Goal: Information Seeking & Learning: Learn about a topic

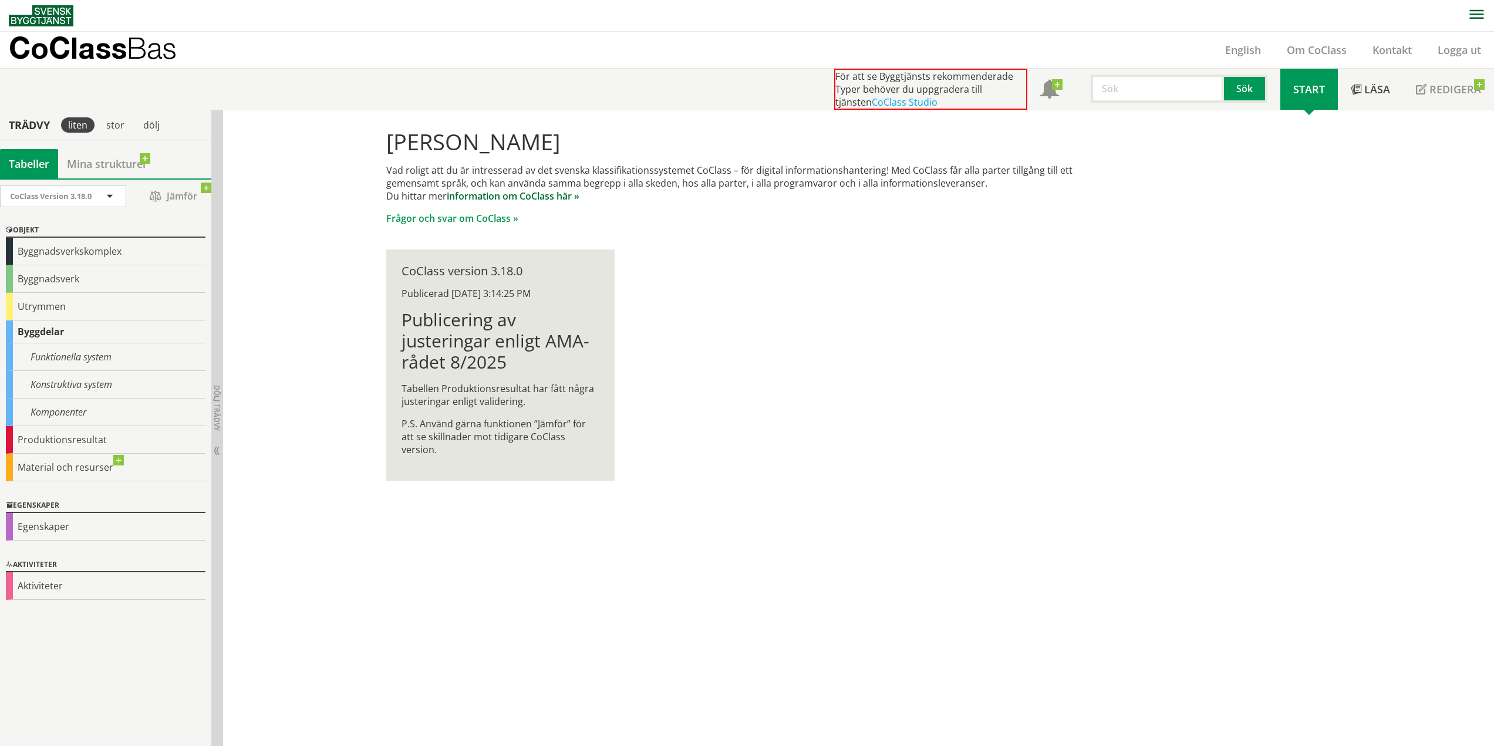
click at [513, 195] on link "information om CoClass här »" at bounding box center [513, 196] width 133 height 13
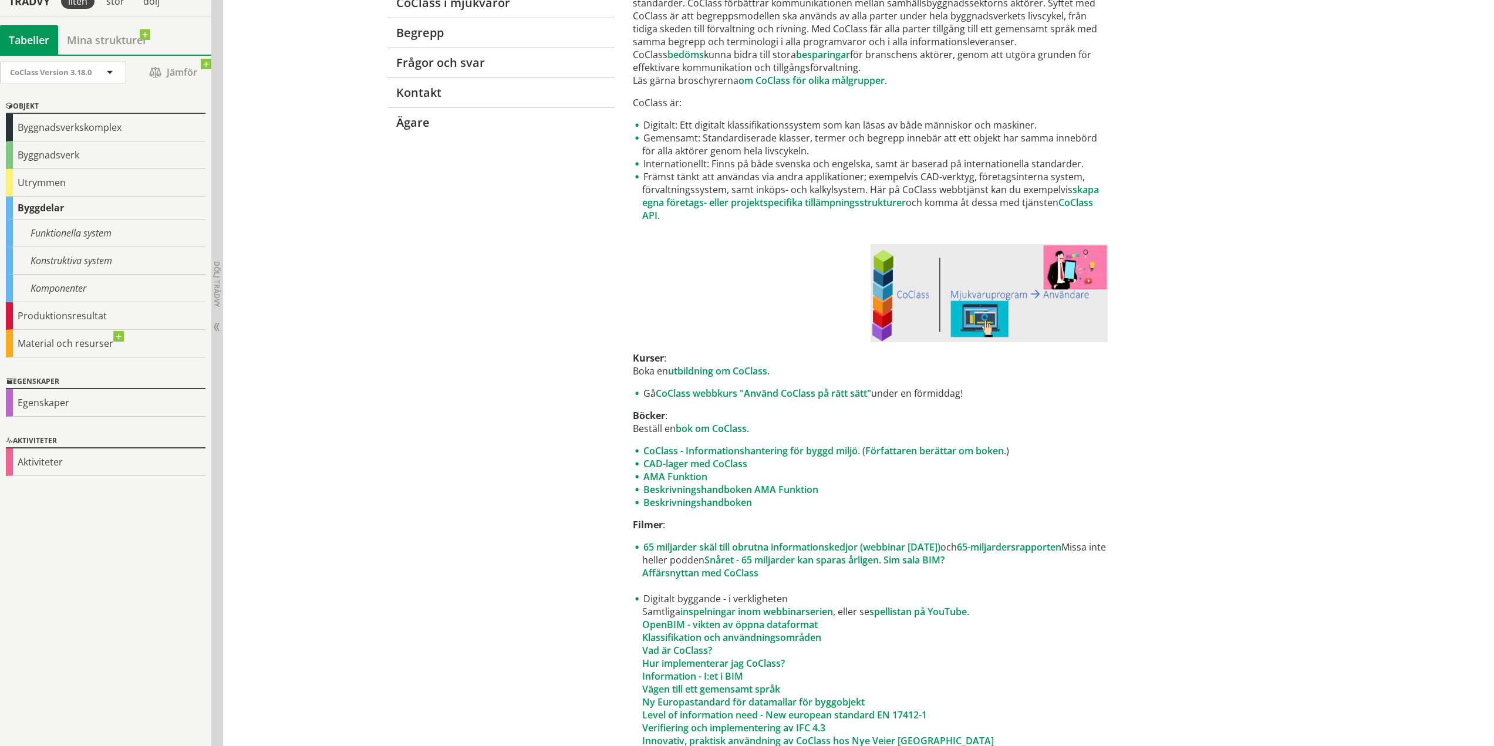
scroll to position [235, 0]
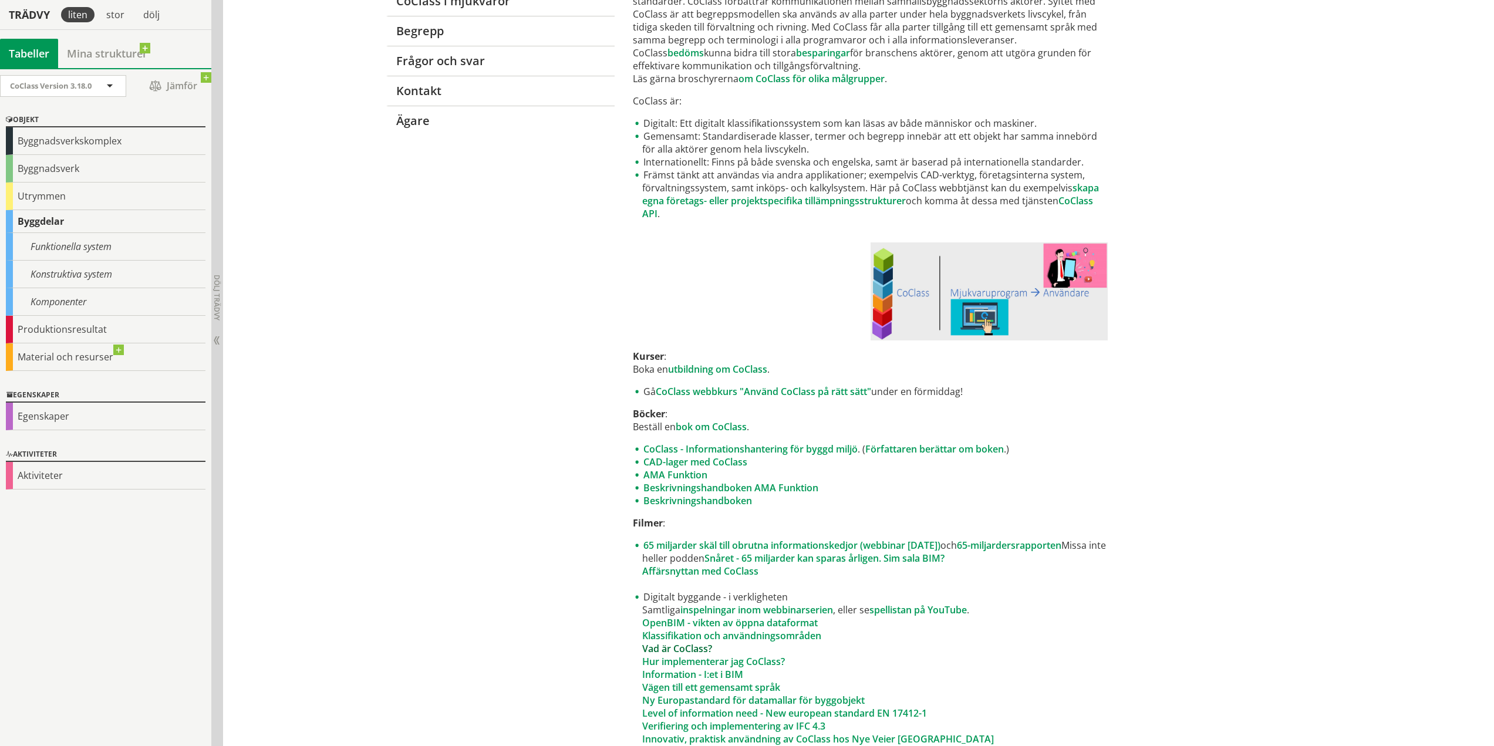
click at [662, 647] on link "Vad är CoClass?" at bounding box center [677, 648] width 70 height 13
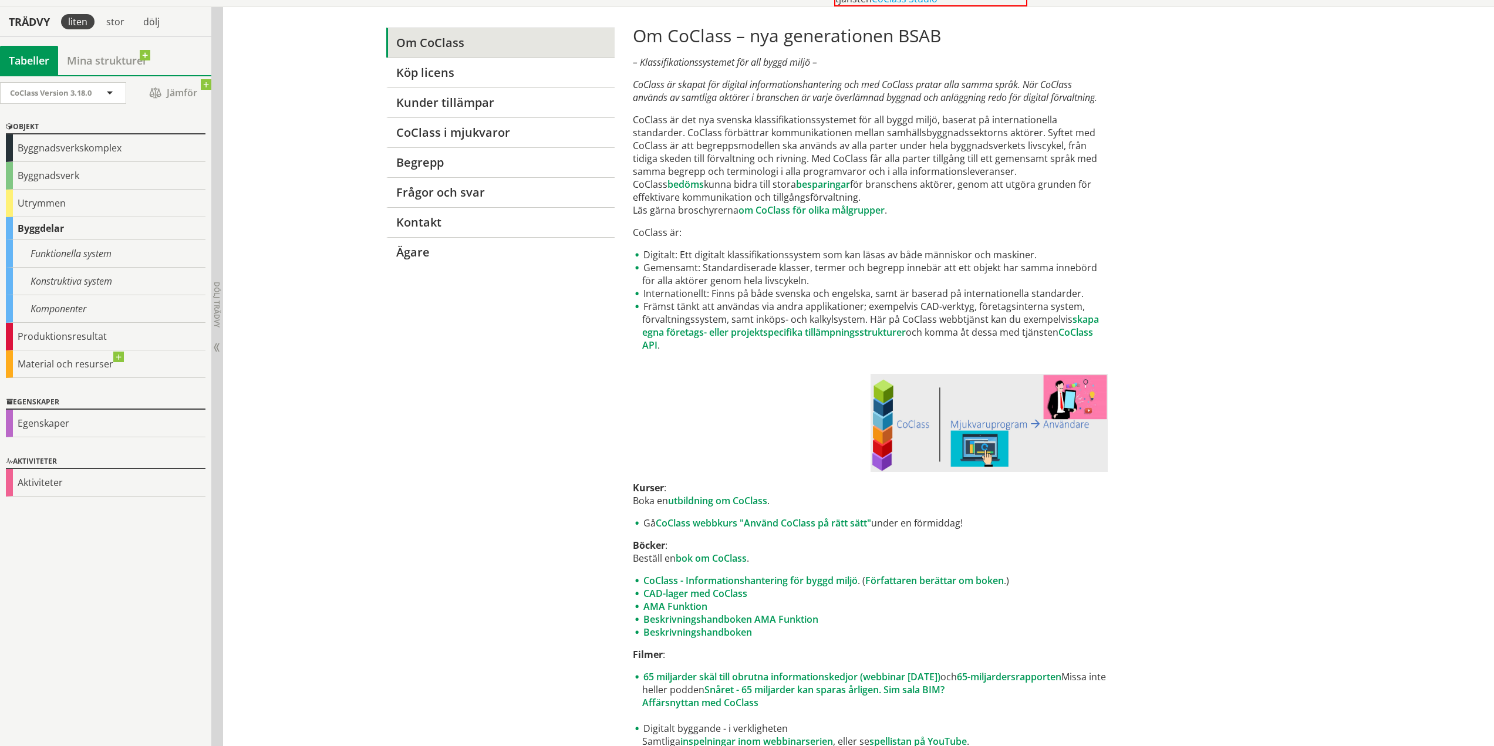
scroll to position [0, 0]
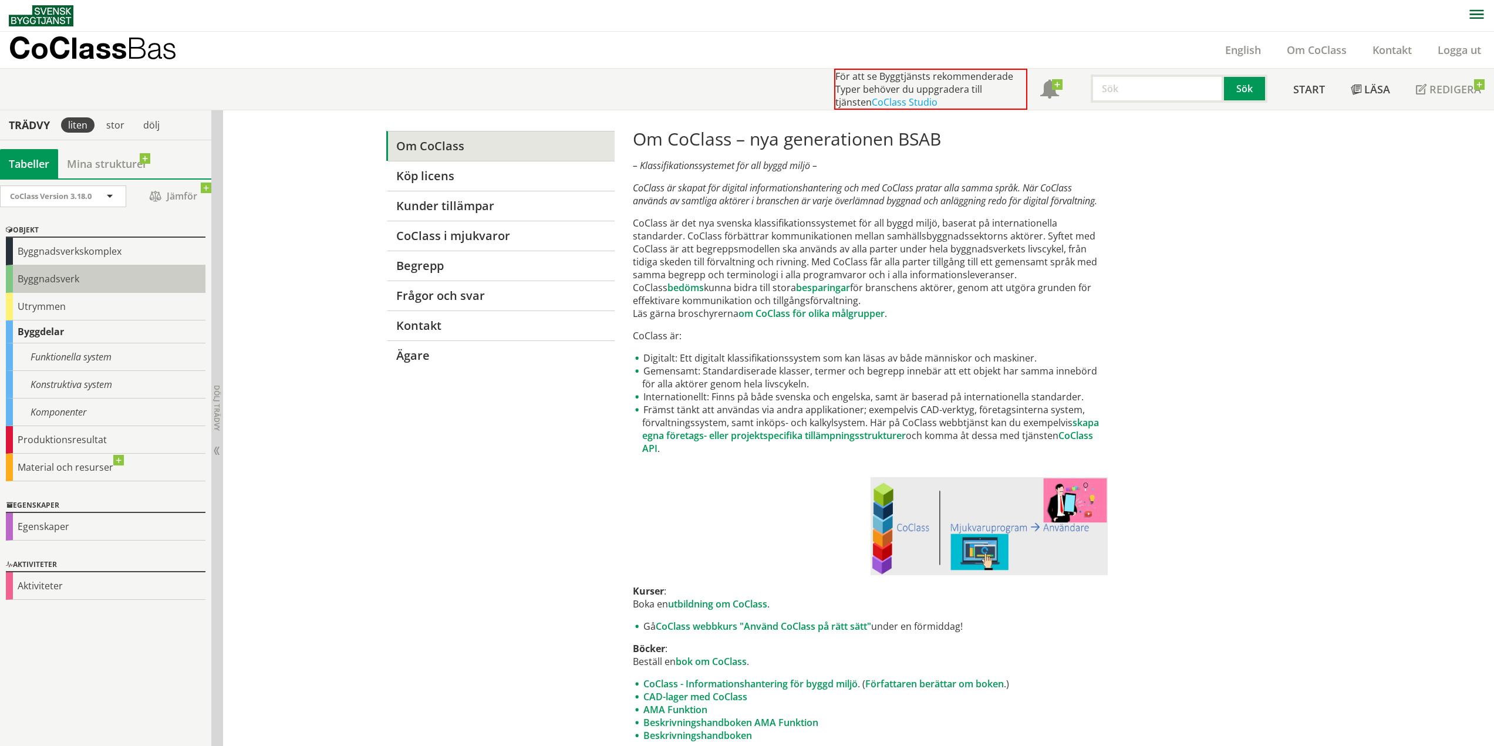
click at [73, 282] on div "Byggnadsverk" at bounding box center [106, 279] width 200 height 28
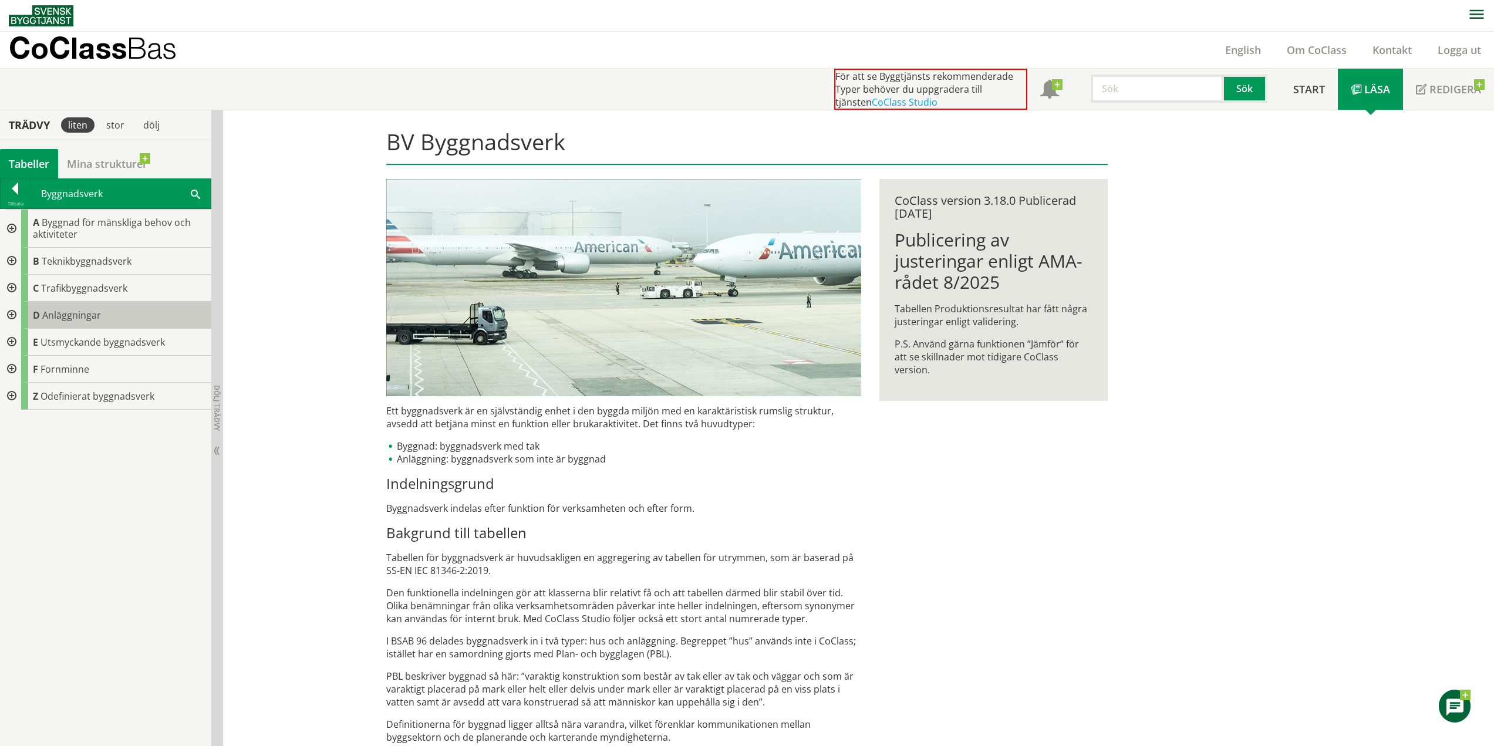
click at [115, 319] on div "D Anläggningar" at bounding box center [116, 315] width 190 height 27
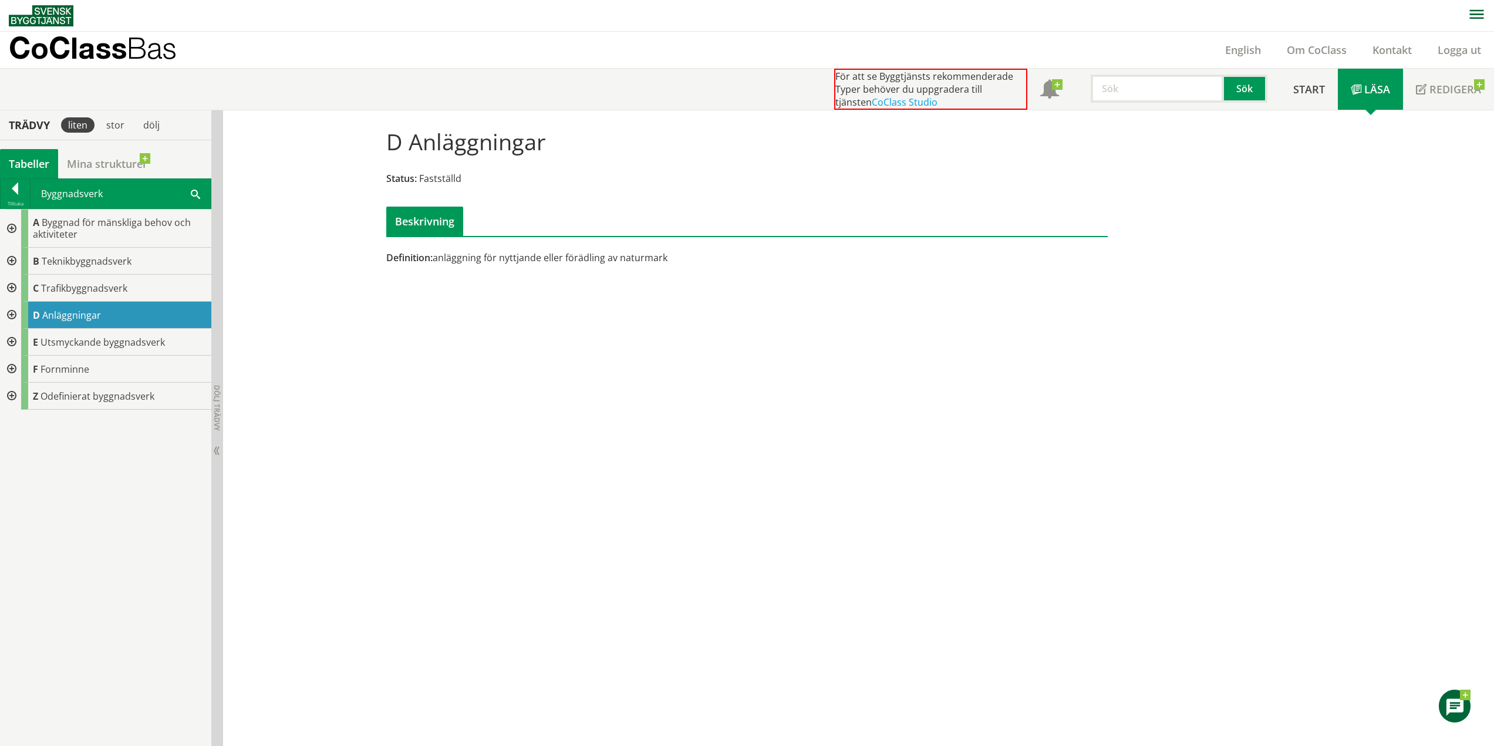
click at [8, 313] on div at bounding box center [10, 315] width 21 height 27
